Goal: Task Accomplishment & Management: Complete application form

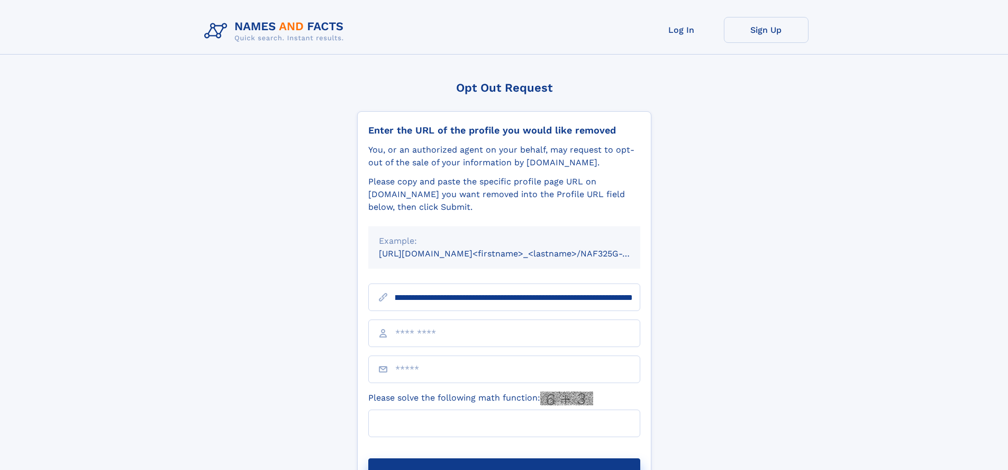
scroll to position [0, 140]
type input "**********"
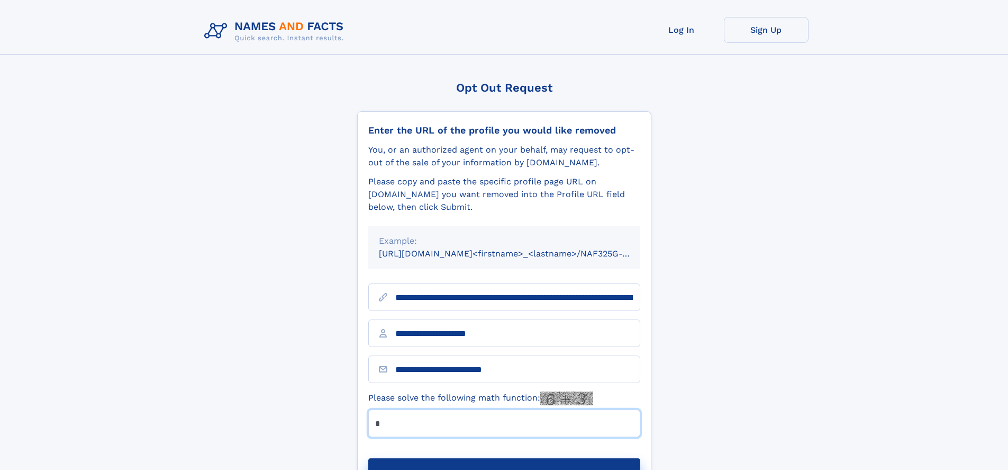
type input "*"
click at [504, 458] on button "Submit Opt Out Request" at bounding box center [504, 475] width 272 height 34
